Goal: Transaction & Acquisition: Purchase product/service

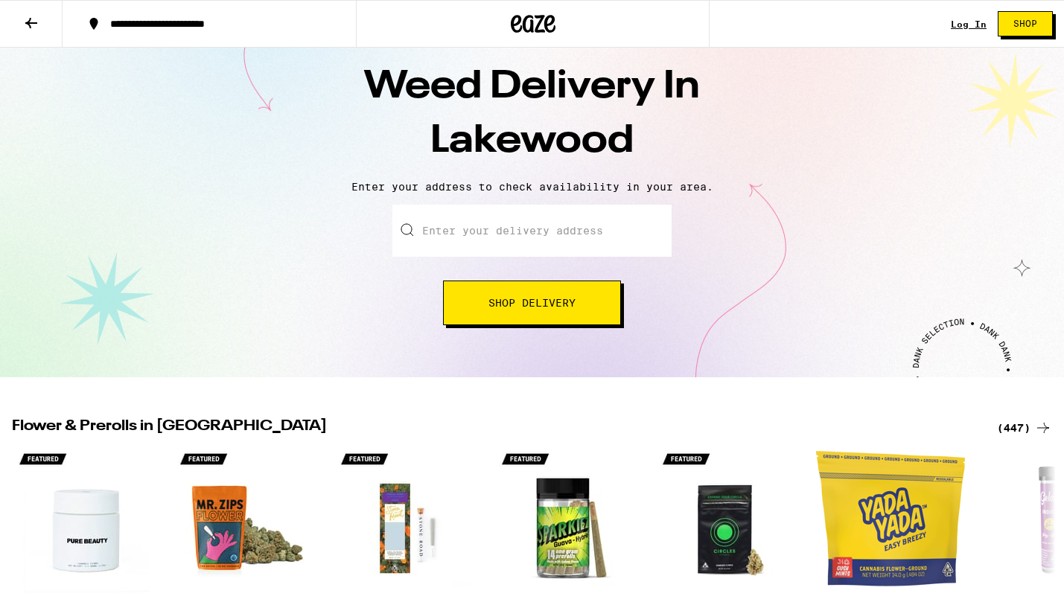
scroll to position [46, 0]
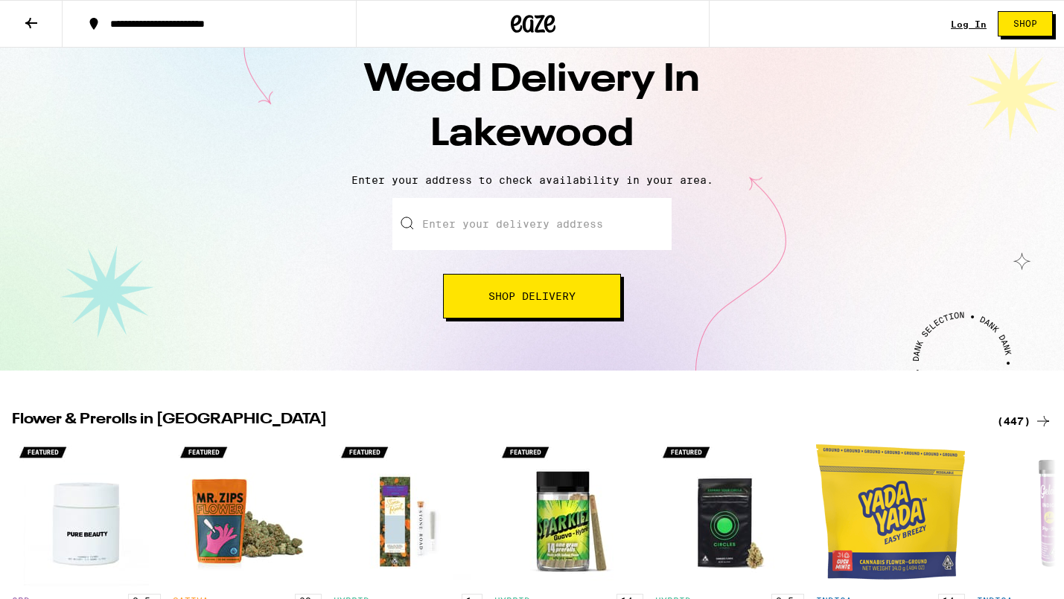
click at [507, 317] on button "Shop Delivery" at bounding box center [532, 296] width 178 height 45
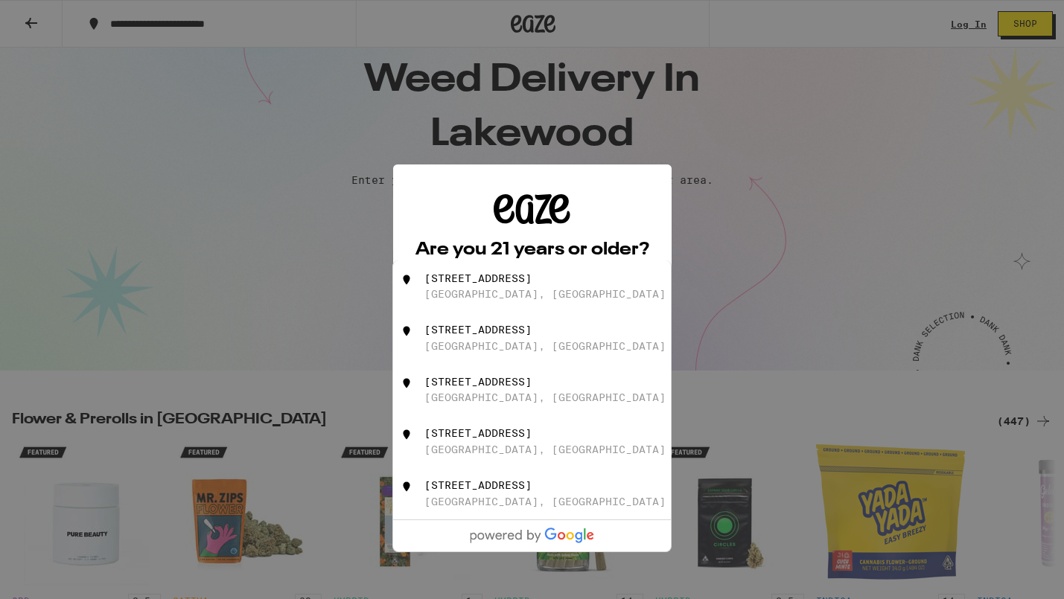
click at [493, 288] on div "[STREET_ADDRESS]" at bounding box center [557, 287] width 266 height 28
type input "[STREET_ADDRESS]"
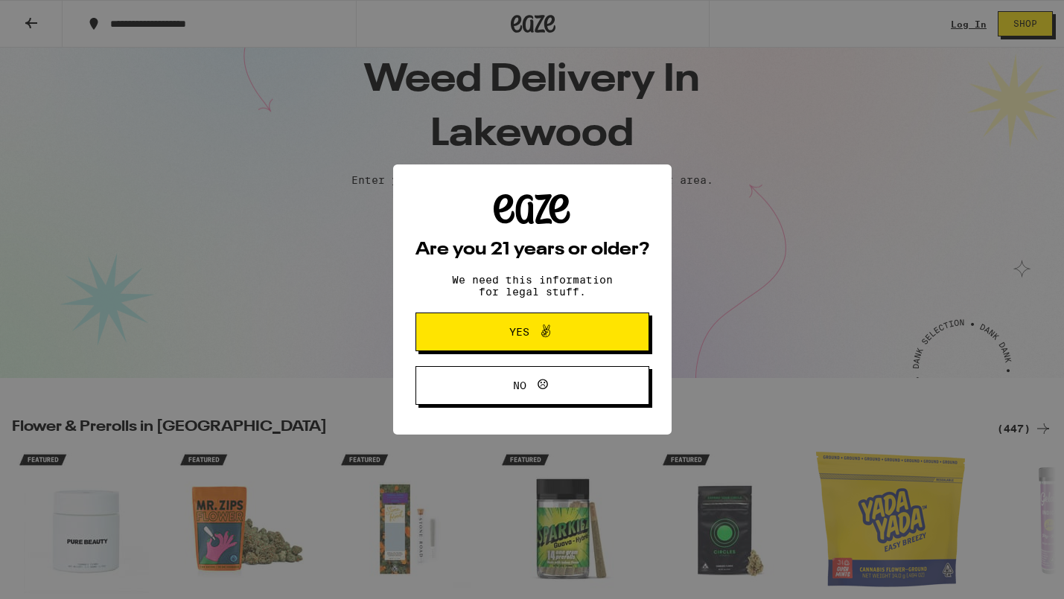
click at [509, 340] on span "Yes" at bounding box center [532, 331] width 113 height 19
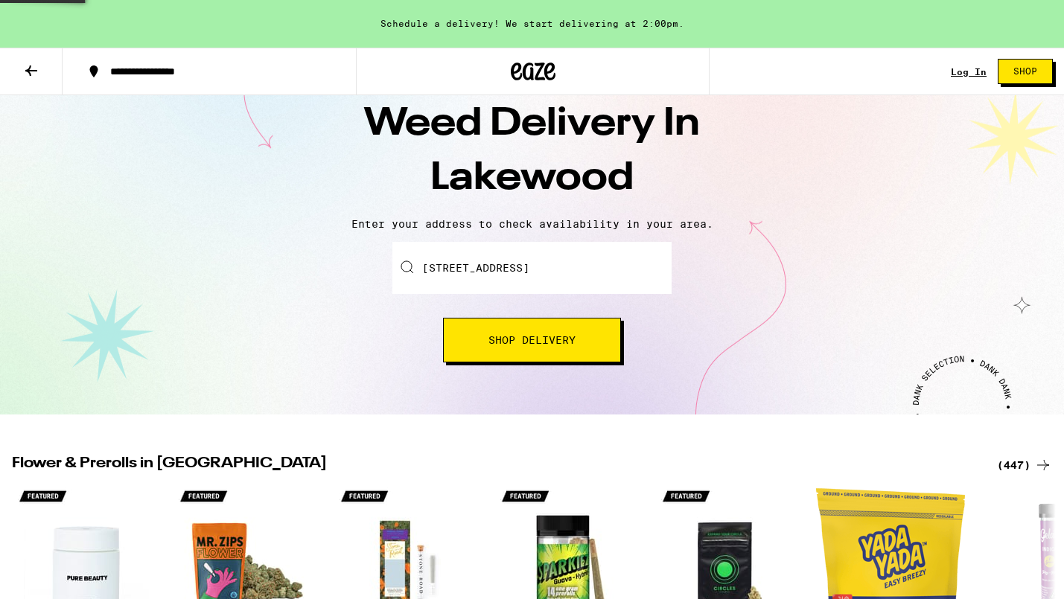
scroll to position [98, 0]
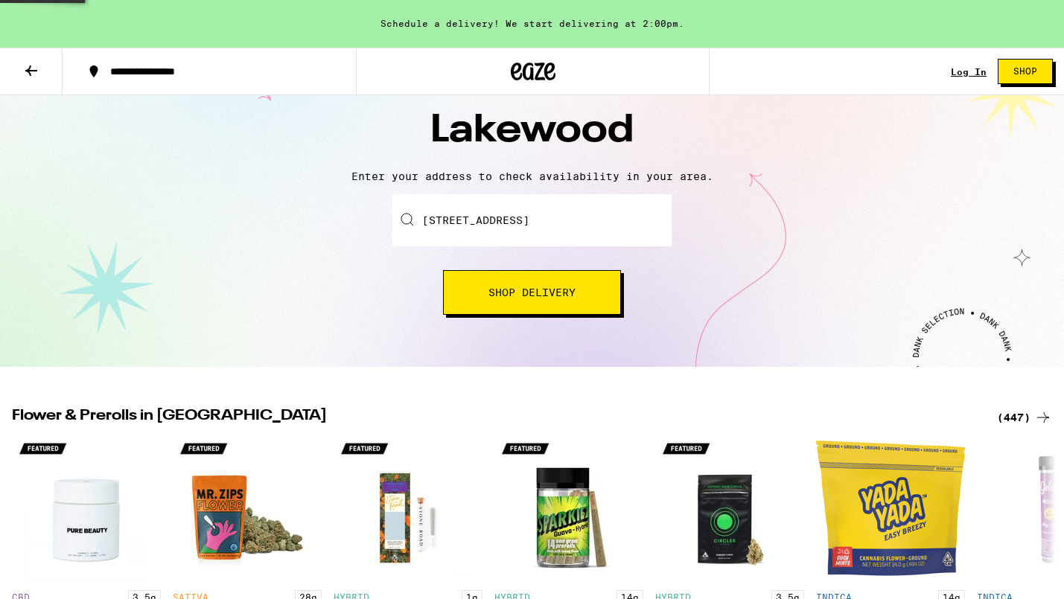
click at [523, 308] on button "Shop Delivery" at bounding box center [532, 292] width 178 height 45
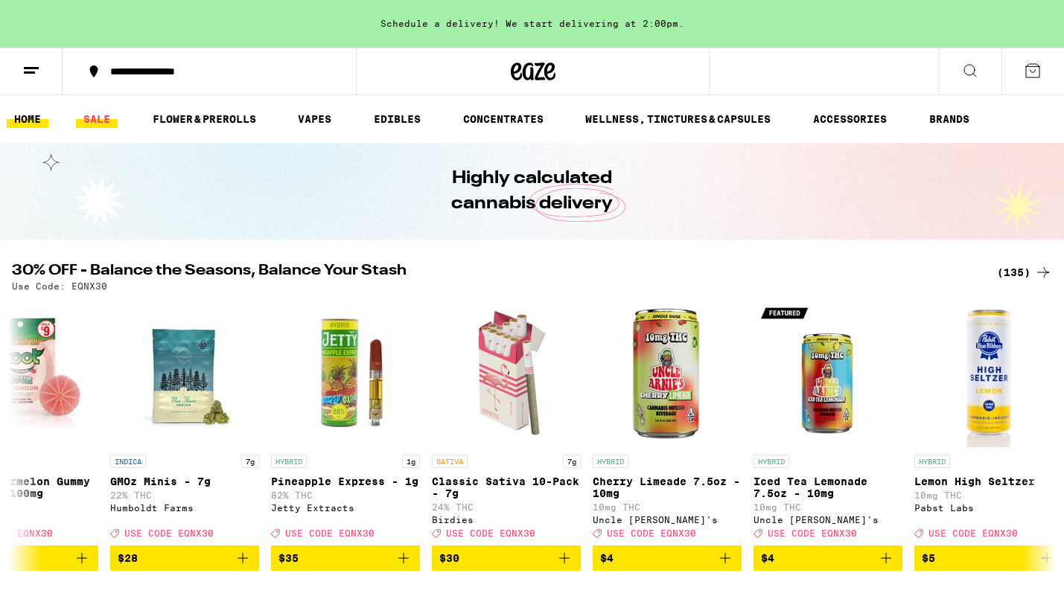
click at [104, 119] on link "SALE" at bounding box center [97, 119] width 42 height 18
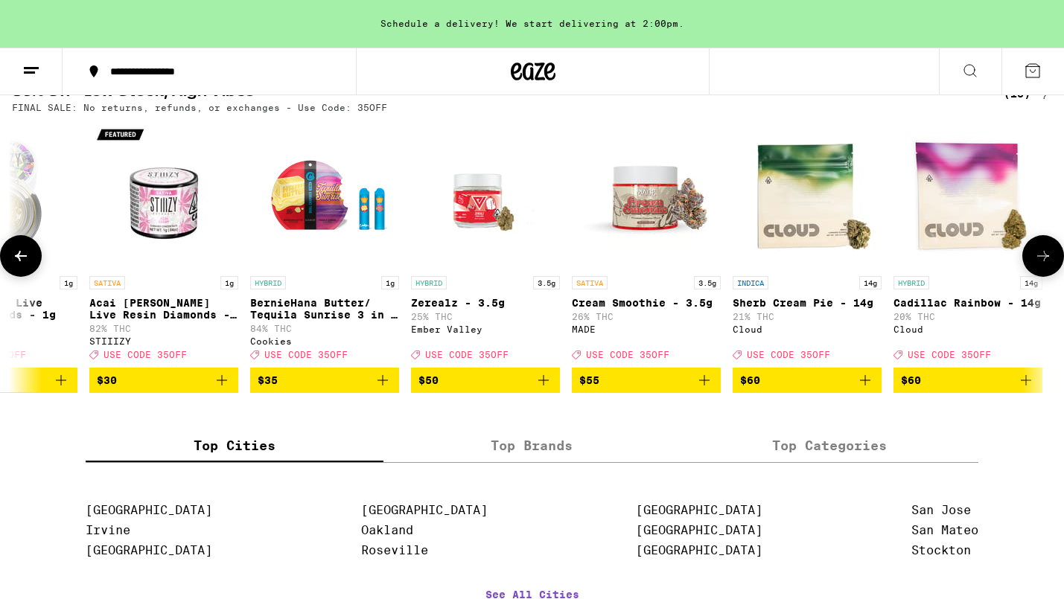
scroll to position [0, 1051]
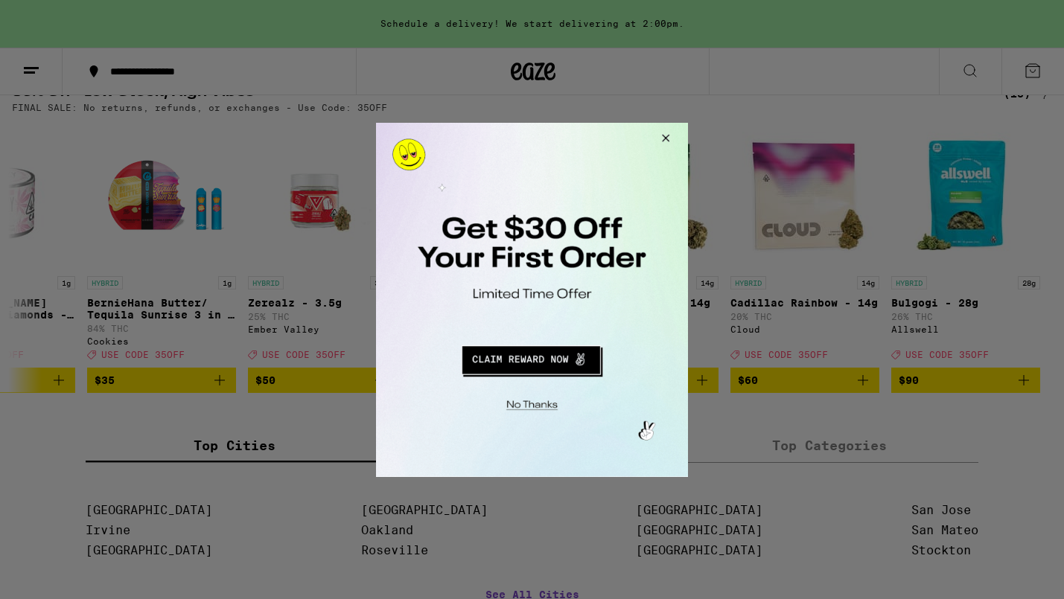
click at [491, 359] on button "Redirect to URL" at bounding box center [530, 358] width 259 height 36
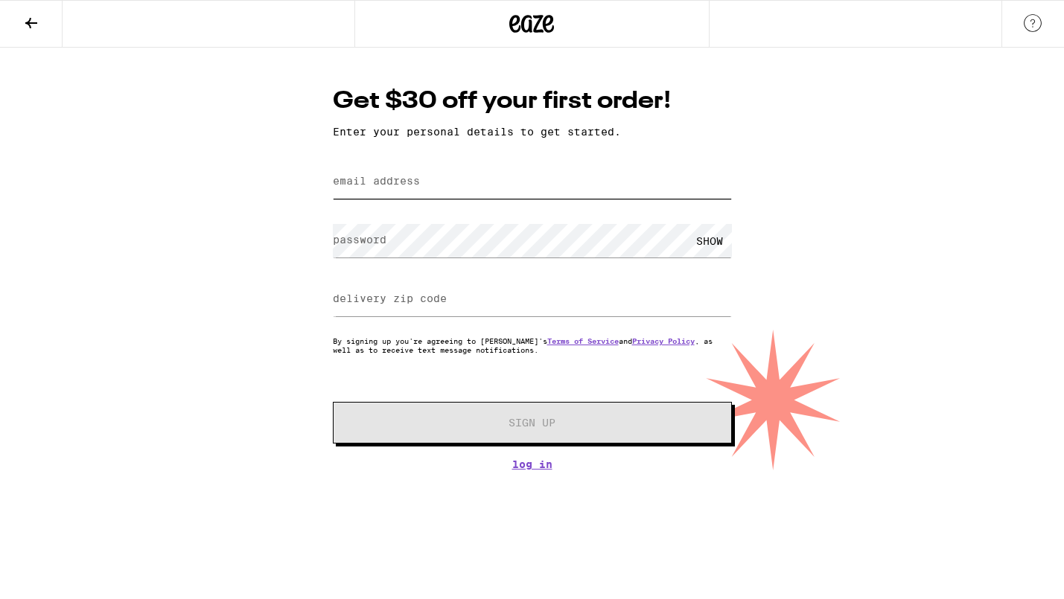
click at [413, 174] on input "email address" at bounding box center [532, 182] width 399 height 34
type input "blankcanvastattoo@gmail.com"
type input "90712"
click at [242, 353] on div "Get $30 off your first order! Enter your personal details to get started. email…" at bounding box center [532, 259] width 1064 height 423
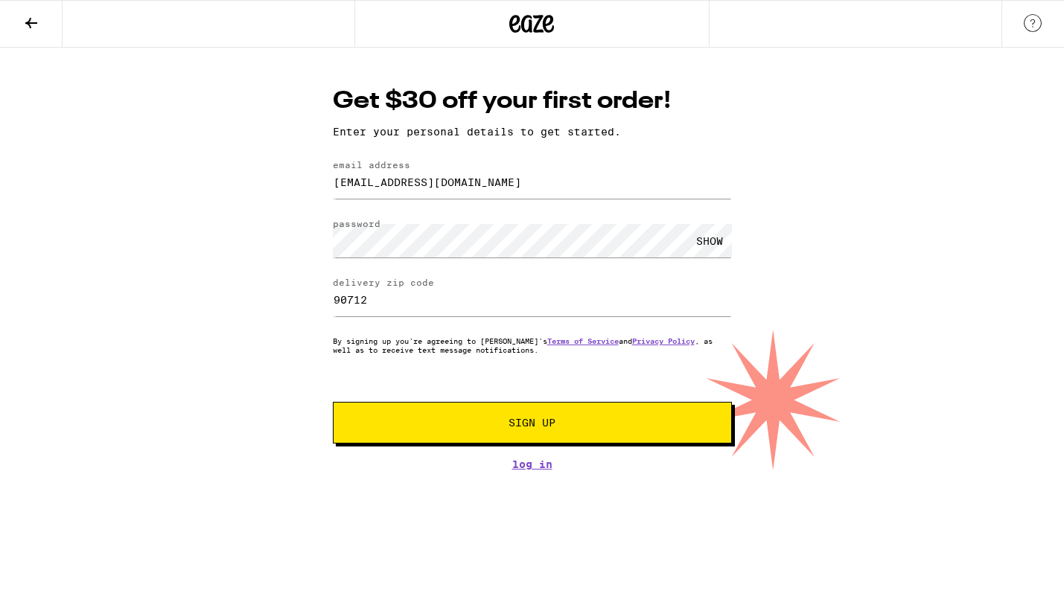
click at [701, 232] on div "SHOW" at bounding box center [709, 241] width 45 height 34
click at [704, 239] on div "HIDE" at bounding box center [709, 241] width 45 height 34
click at [525, 421] on span "Sign Up" at bounding box center [532, 423] width 47 height 10
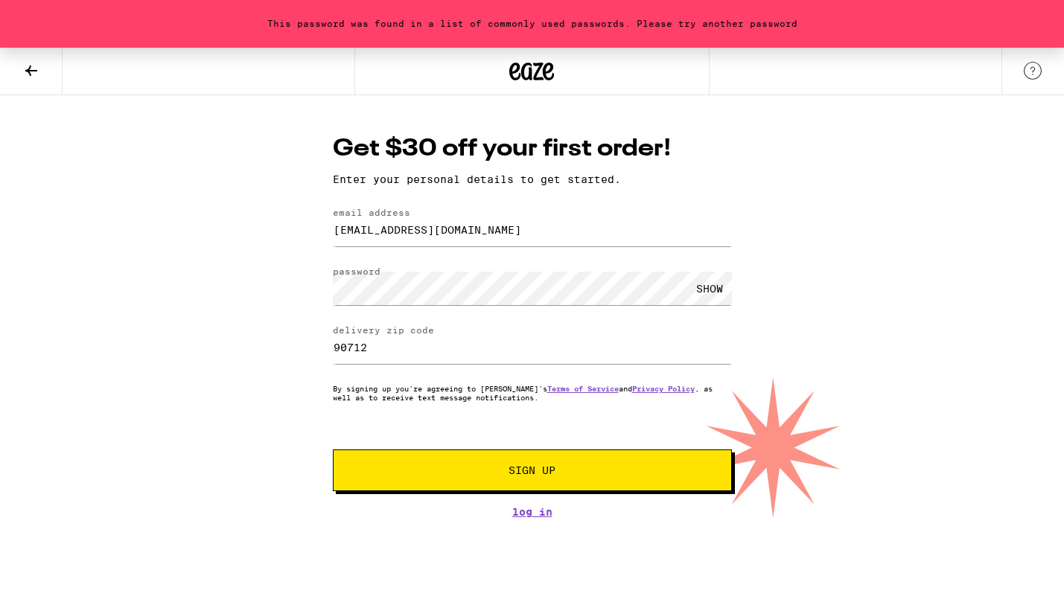
click at [701, 291] on div "SHOW" at bounding box center [709, 289] width 45 height 34
click at [541, 470] on span "Sign Up" at bounding box center [532, 470] width 47 height 10
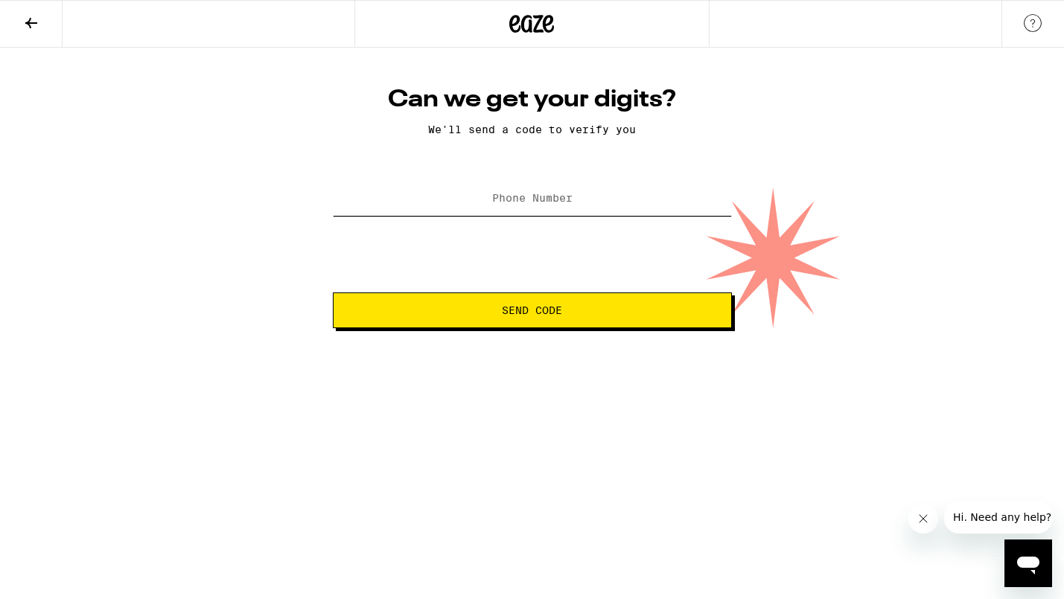
click at [496, 191] on input "Phone Number" at bounding box center [532, 199] width 399 height 34
type input "(562) 728-3207"
click at [538, 312] on span "Send Code" at bounding box center [532, 310] width 60 height 10
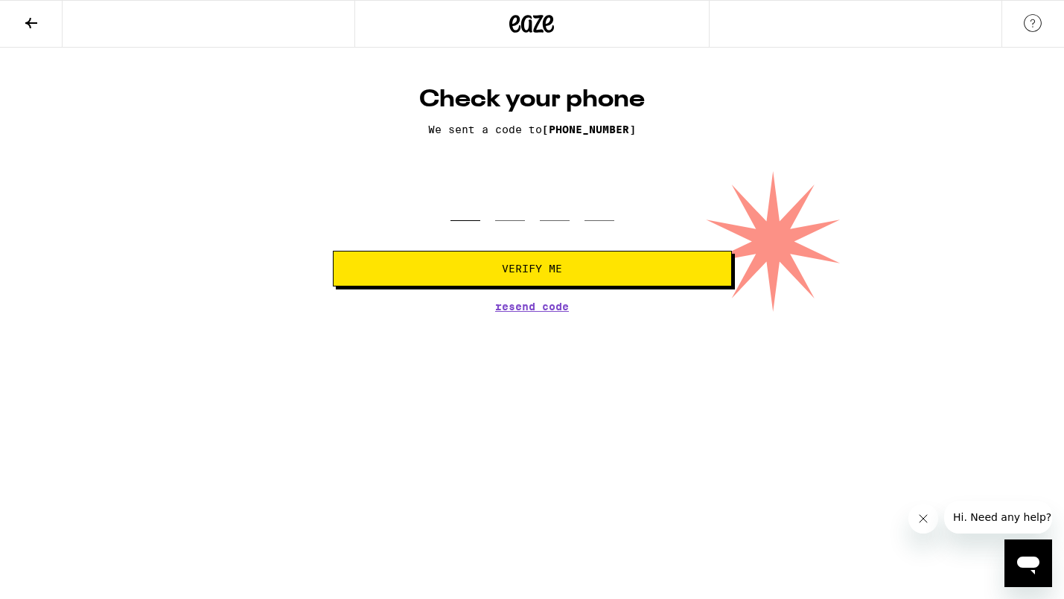
click at [465, 211] on input "tel" at bounding box center [466, 199] width 30 height 44
type input "9"
type input "0"
type input "6"
type input "4"
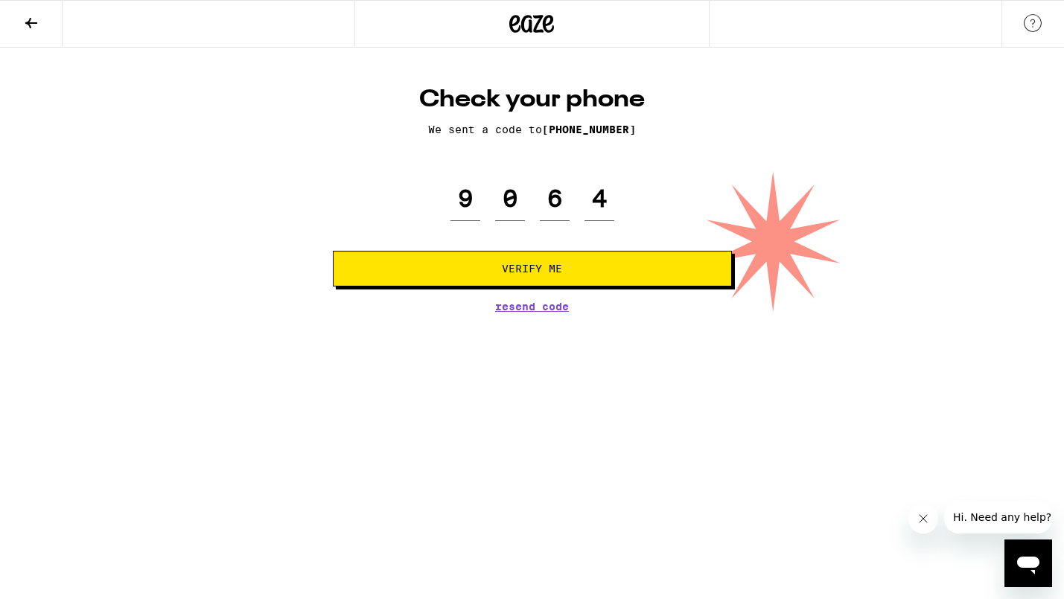
click at [481, 276] on button "Verify Me" at bounding box center [532, 269] width 399 height 36
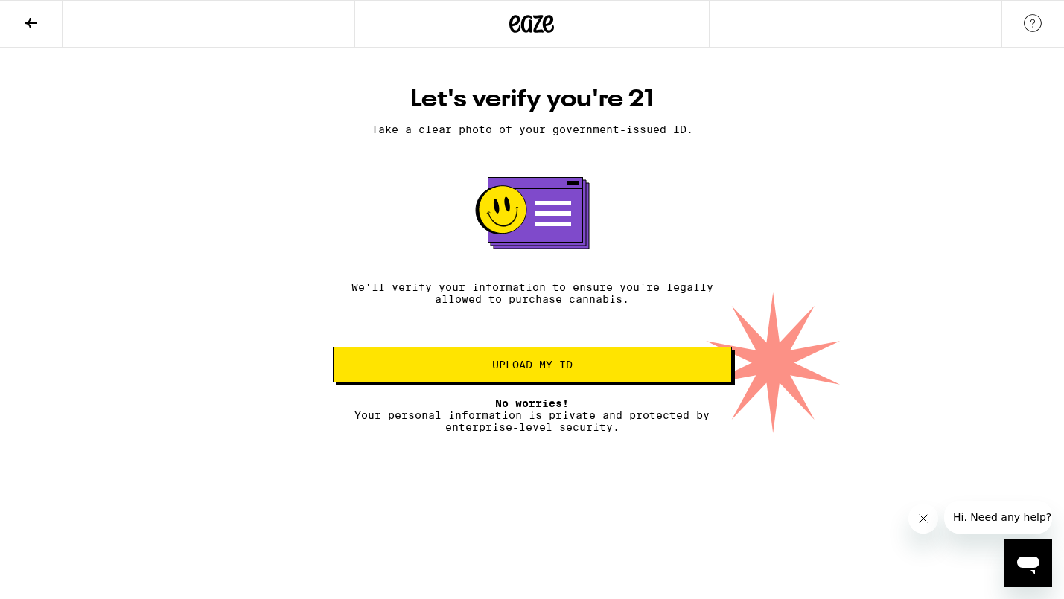
click at [463, 370] on span "Upload my ID" at bounding box center [533, 365] width 374 height 10
click at [36, 22] on icon at bounding box center [31, 23] width 12 height 10
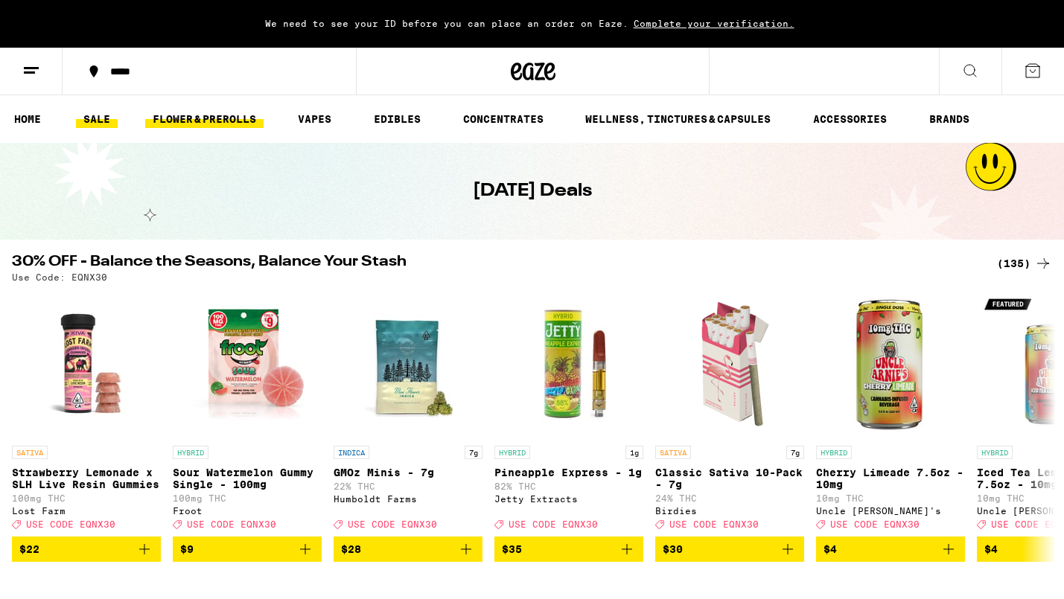
click at [229, 112] on link "FLOWER & PREROLLS" at bounding box center [204, 119] width 118 height 18
click at [236, 116] on link "FLOWER & PREROLLS" at bounding box center [204, 119] width 118 height 18
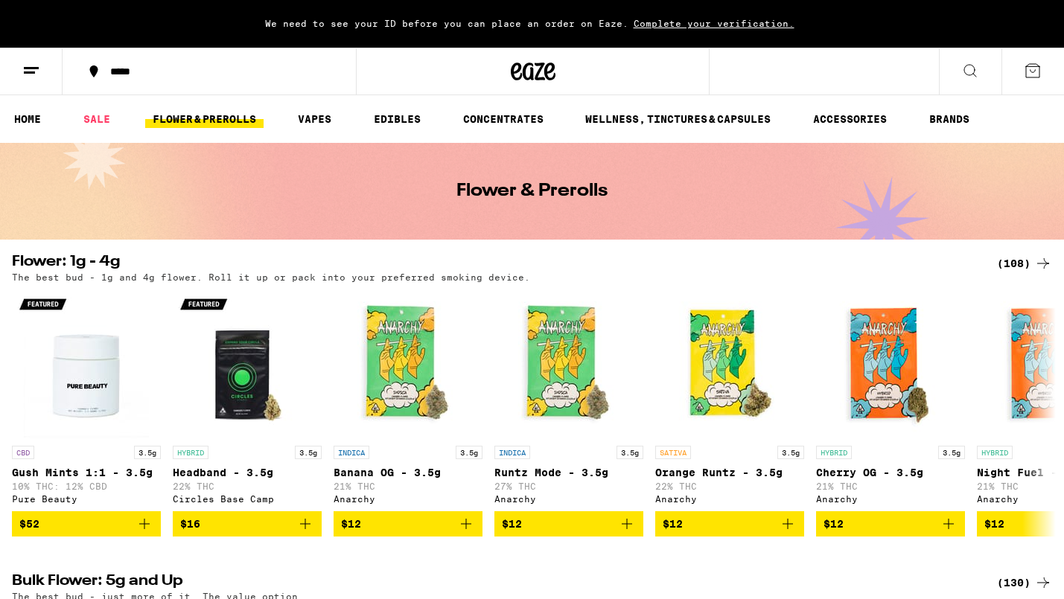
click at [1026, 262] on div "(108)" at bounding box center [1024, 264] width 55 height 18
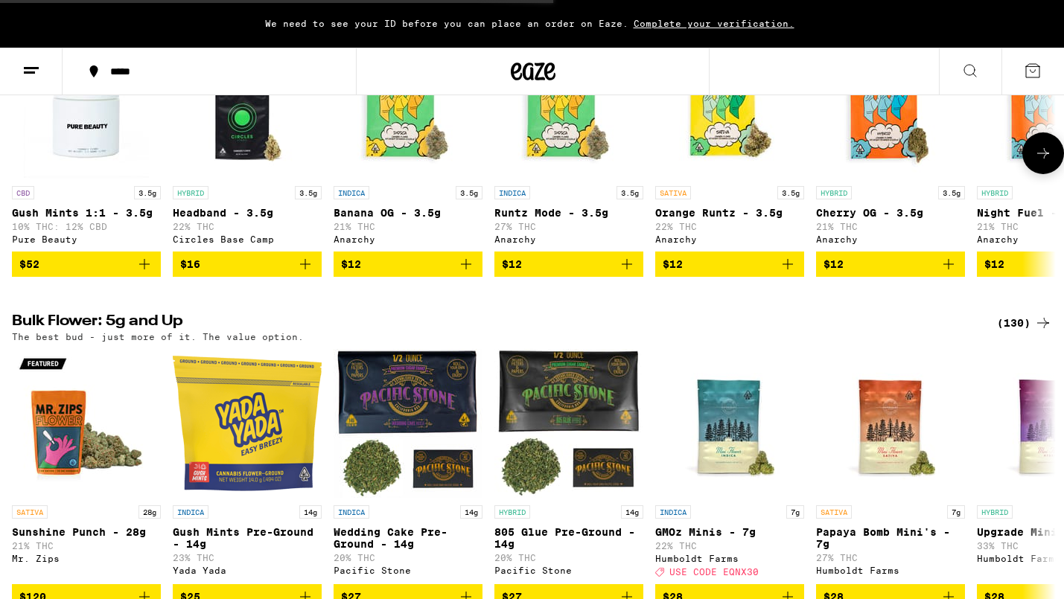
scroll to position [304, 0]
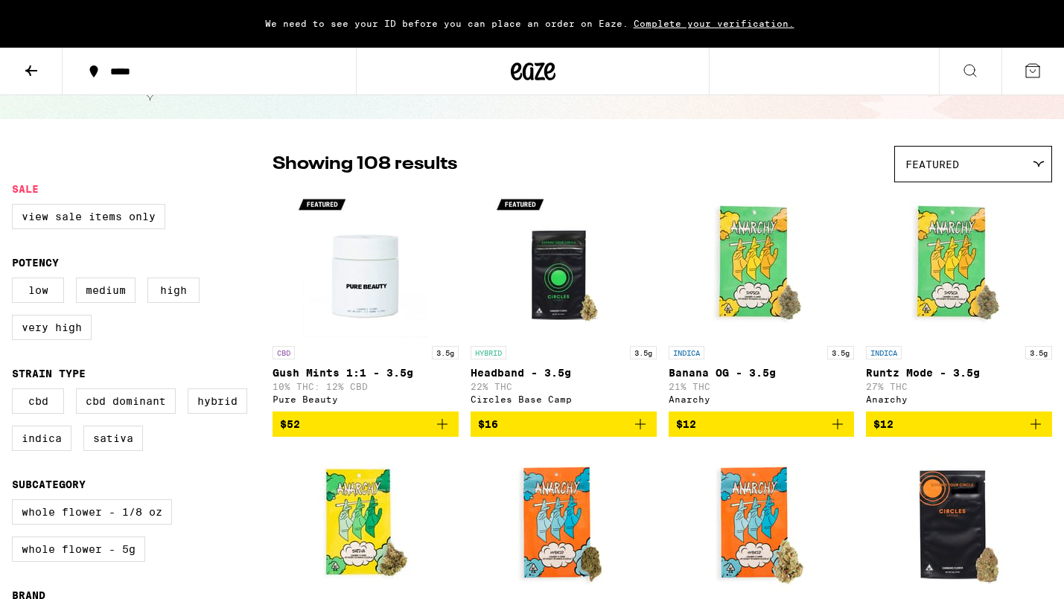
scroll to position [151, 0]
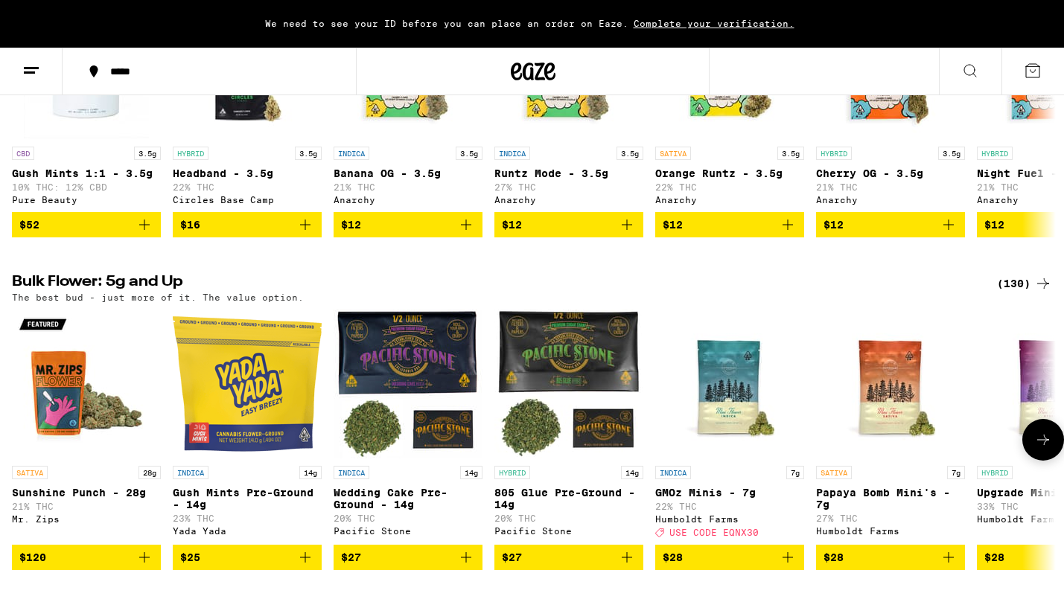
scroll to position [260, 0]
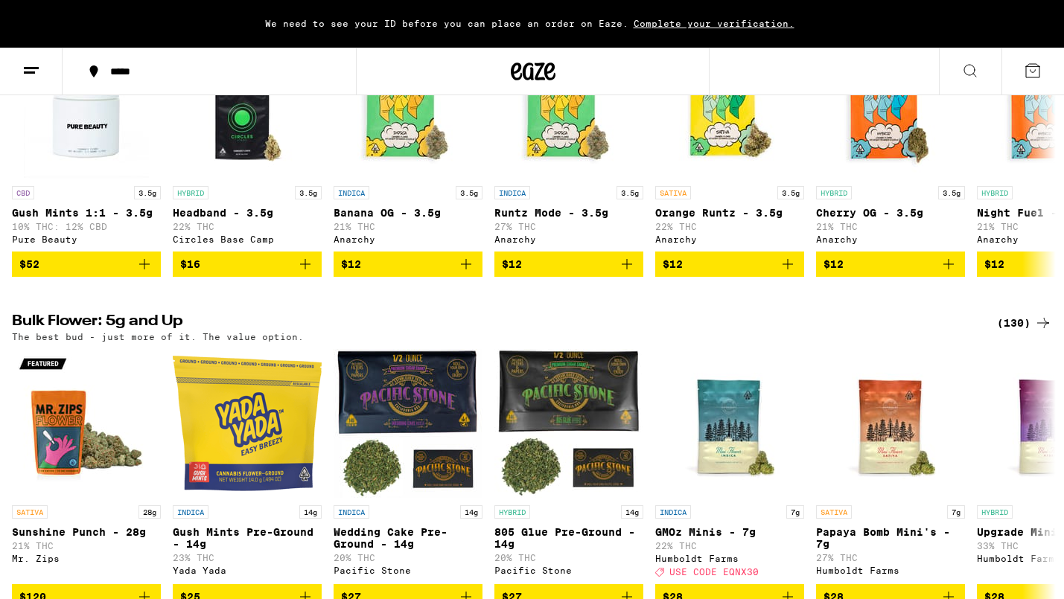
click at [1025, 328] on div "(130)" at bounding box center [1024, 323] width 55 height 18
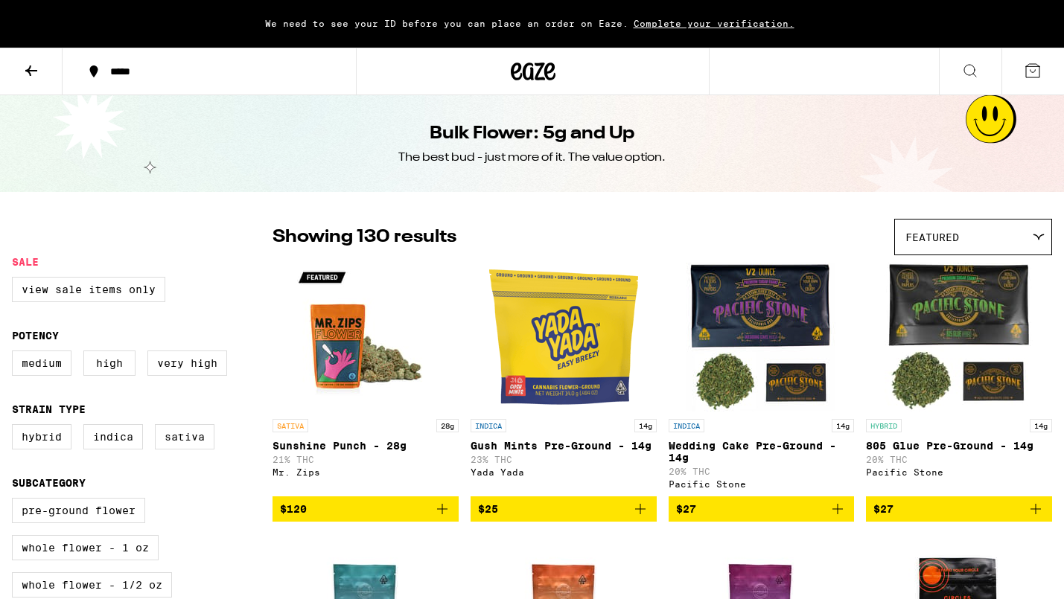
click at [1031, 239] on div at bounding box center [1038, 237] width 14 height 7
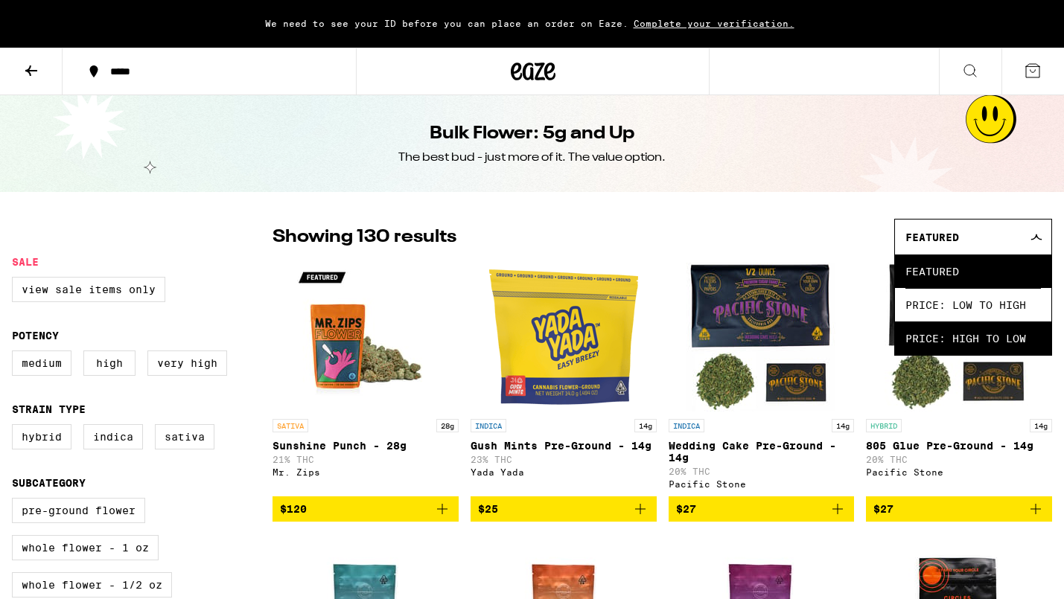
click at [968, 337] on span "Price: High to Low" at bounding box center [974, 339] width 136 height 34
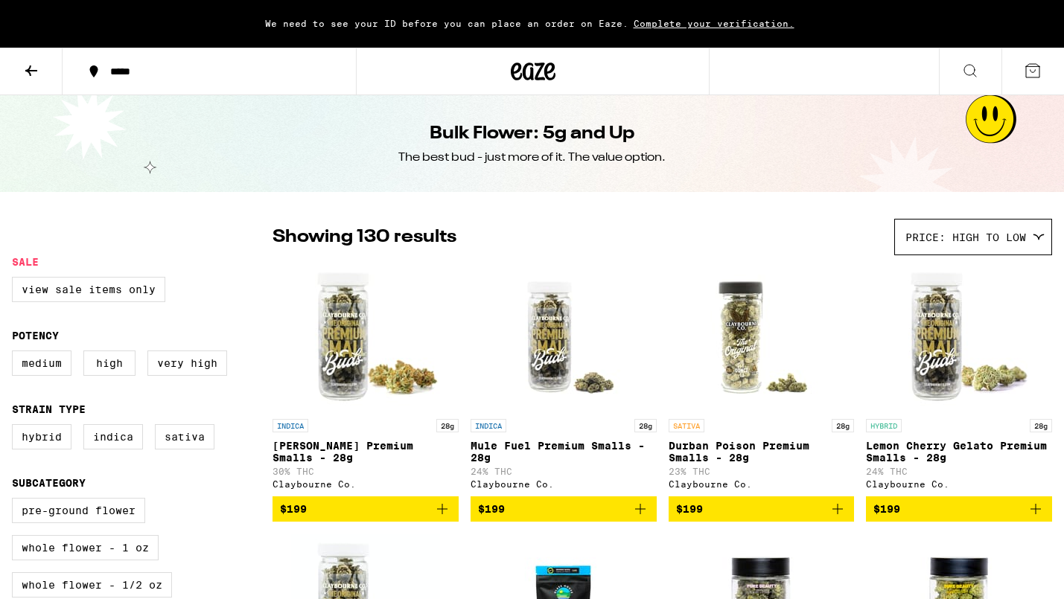
click at [32, 71] on icon at bounding box center [31, 71] width 18 height 18
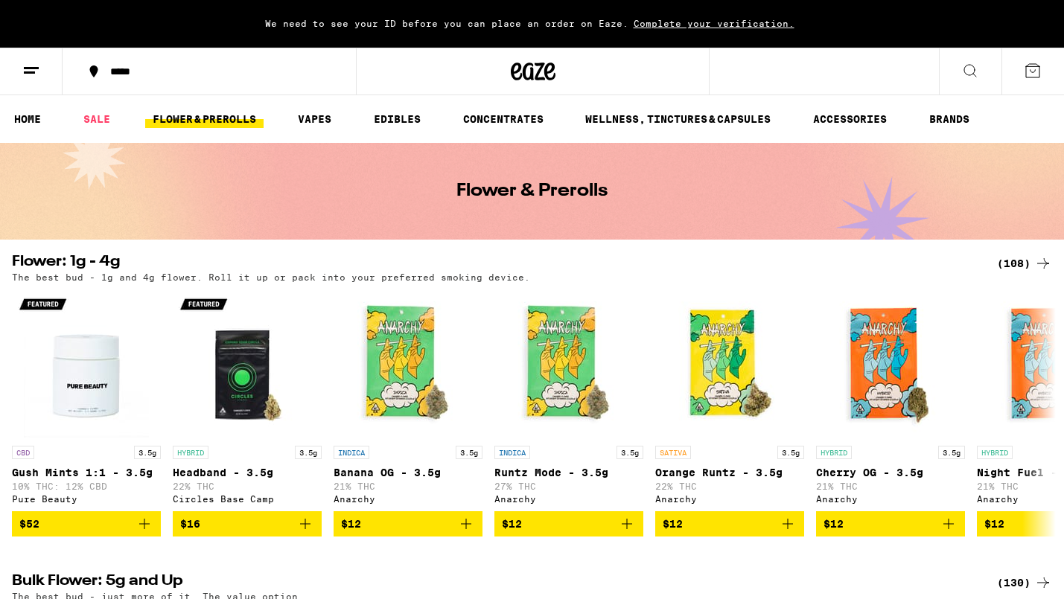
click at [236, 116] on link "FLOWER & PREROLLS" at bounding box center [204, 119] width 118 height 18
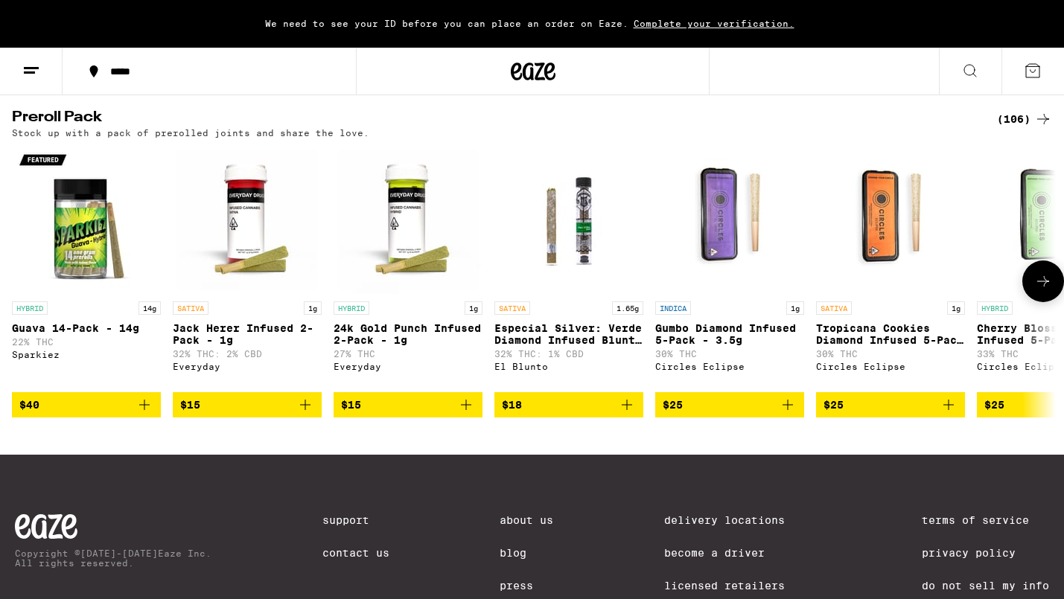
scroll to position [1011, 0]
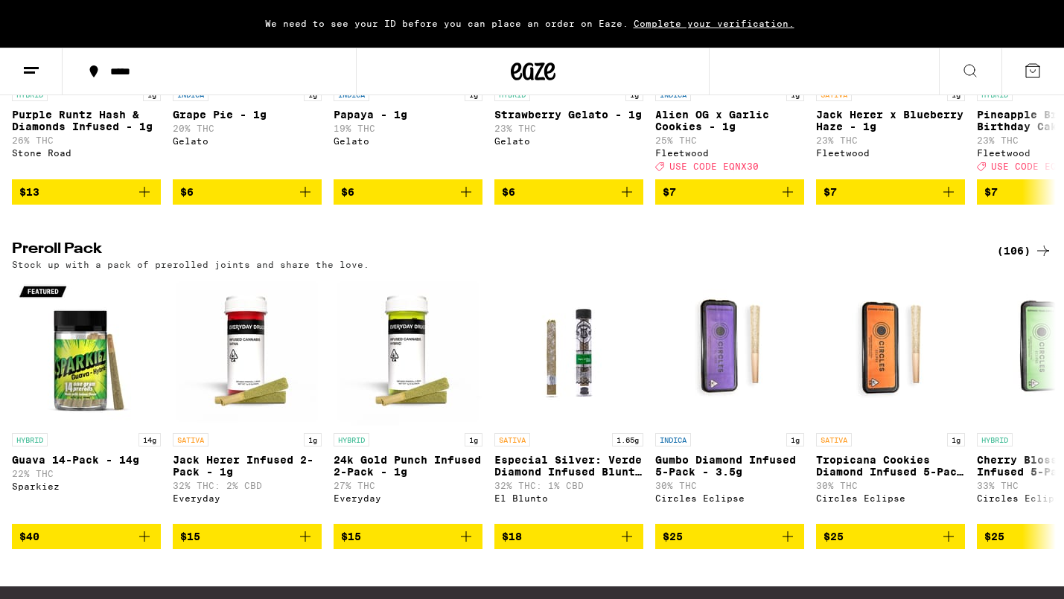
click at [1019, 260] on div "(106)" at bounding box center [1024, 251] width 55 height 18
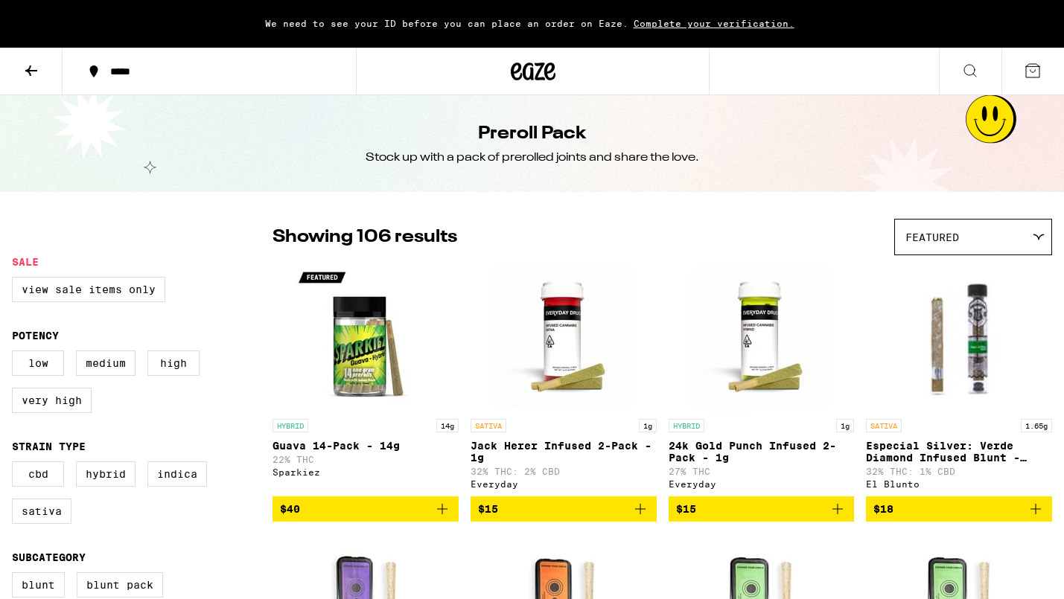
click at [1002, 233] on div "Featured" at bounding box center [973, 237] width 156 height 35
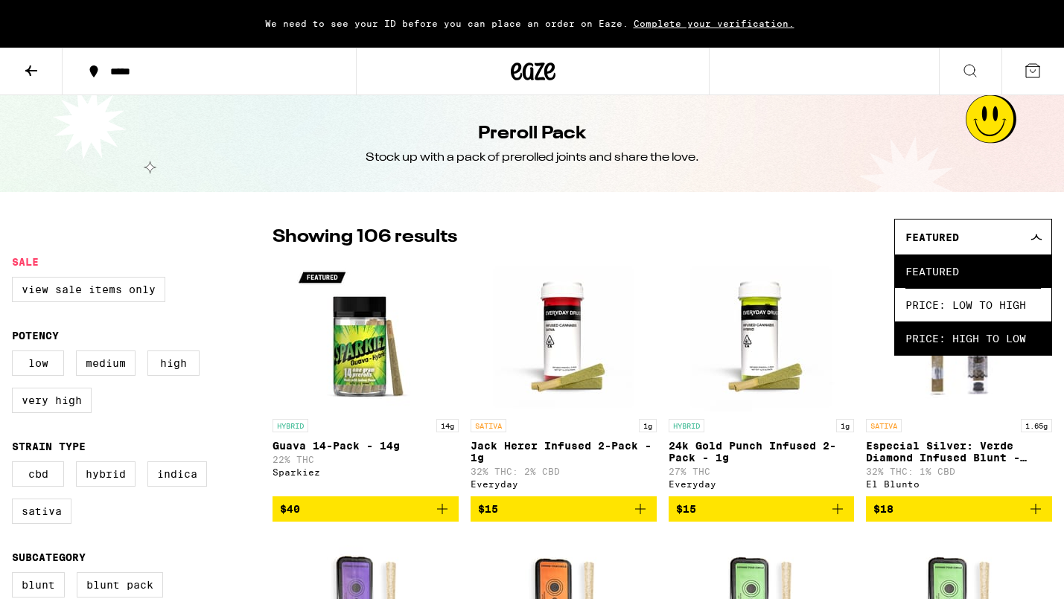
click at [961, 343] on span "Price: High to Low" at bounding box center [974, 339] width 136 height 34
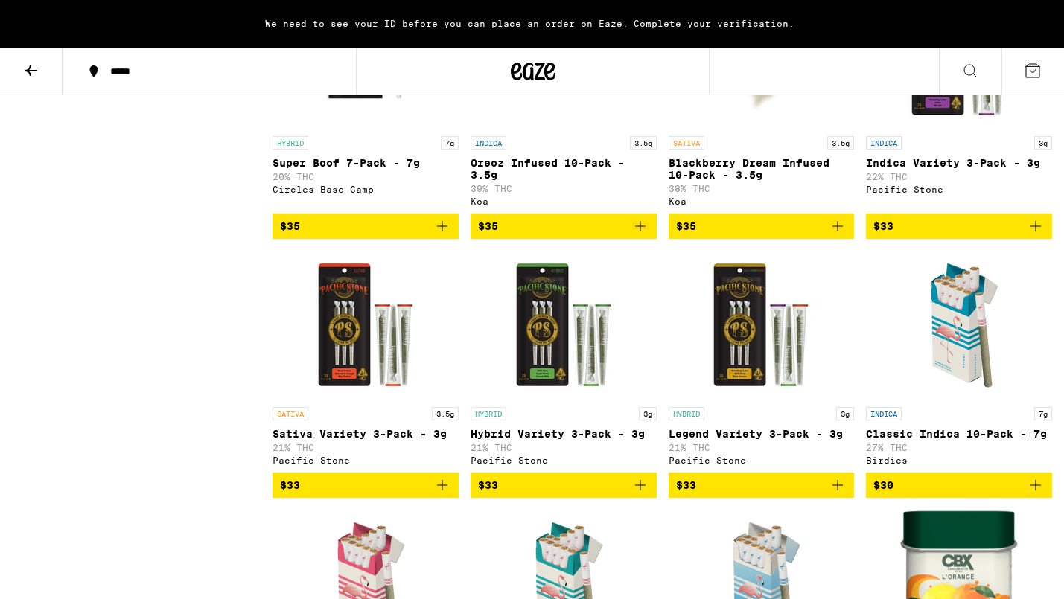
scroll to position [5193, 0]
